Goal: Navigation & Orientation: Understand site structure

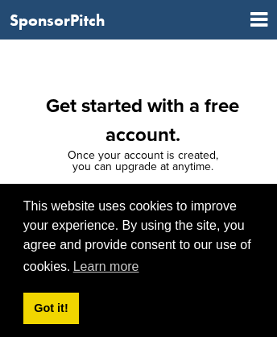
scroll to position [1208, 0]
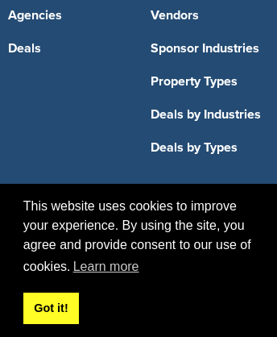
click at [50, 307] on link "Got it!" at bounding box center [51, 308] width 56 height 32
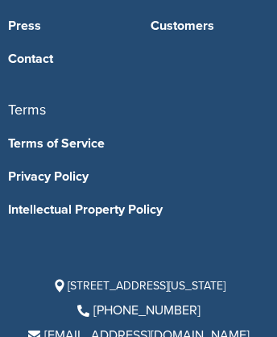
scroll to position [1276, 0]
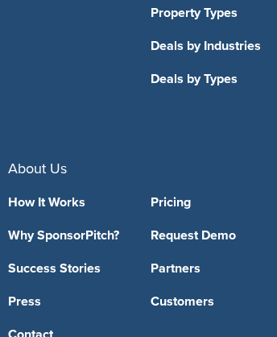
click at [209, 6] on link "Property Types" at bounding box center [210, 12] width 118 height 13
